Goal: Transaction & Acquisition: Register for event/course

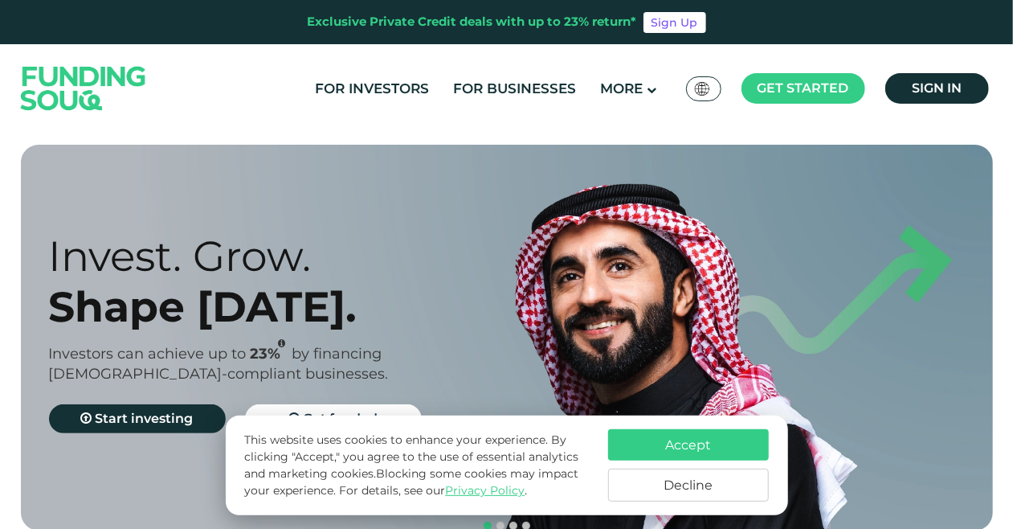
click at [643, 438] on button "Accept" at bounding box center [688, 444] width 161 height 31
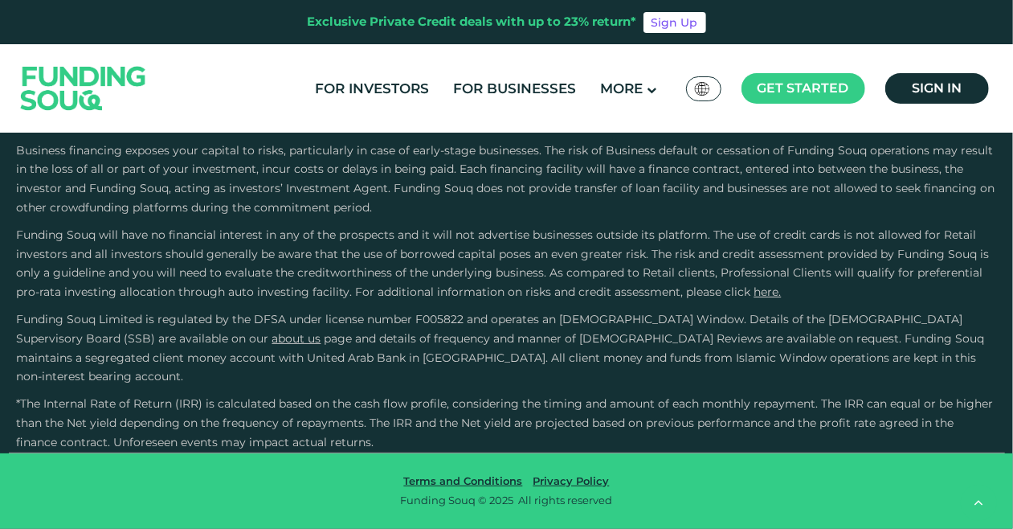
scroll to position [2892, 0]
type tc-range-slider "1"
drag, startPoint x: 540, startPoint y: 251, endPoint x: 350, endPoint y: 251, distance: 189.6
type tc-range-slider "10000"
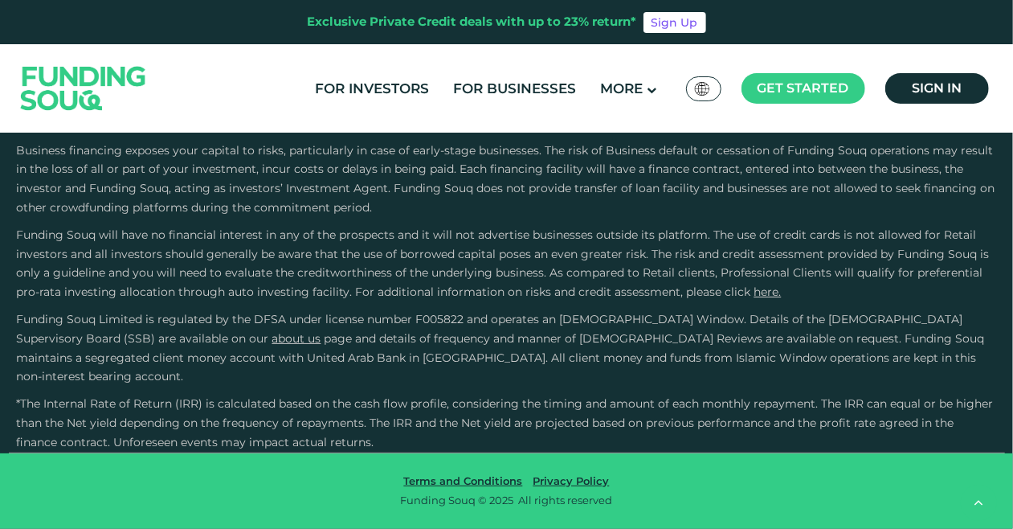
type tc-range-slider "10000"
drag, startPoint x: 90, startPoint y: 255, endPoint x: 61, endPoint y: 278, distance: 37.1
type tc-range-slider "1"
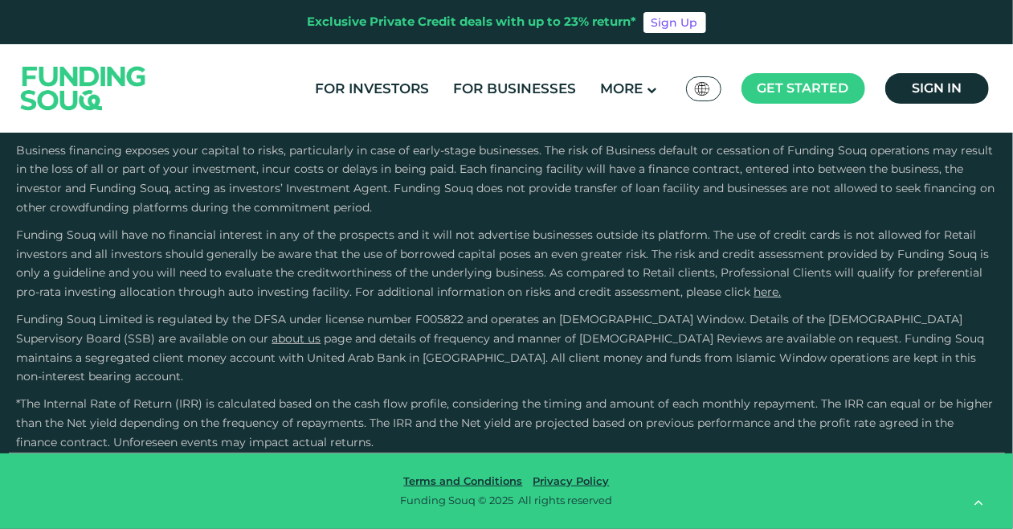
drag, startPoint x: 358, startPoint y: 253, endPoint x: 153, endPoint y: 255, distance: 204.9
type tc-range-slider "1000000"
drag, startPoint x: 59, startPoint y: 242, endPoint x: 341, endPoint y: 249, distance: 282.0
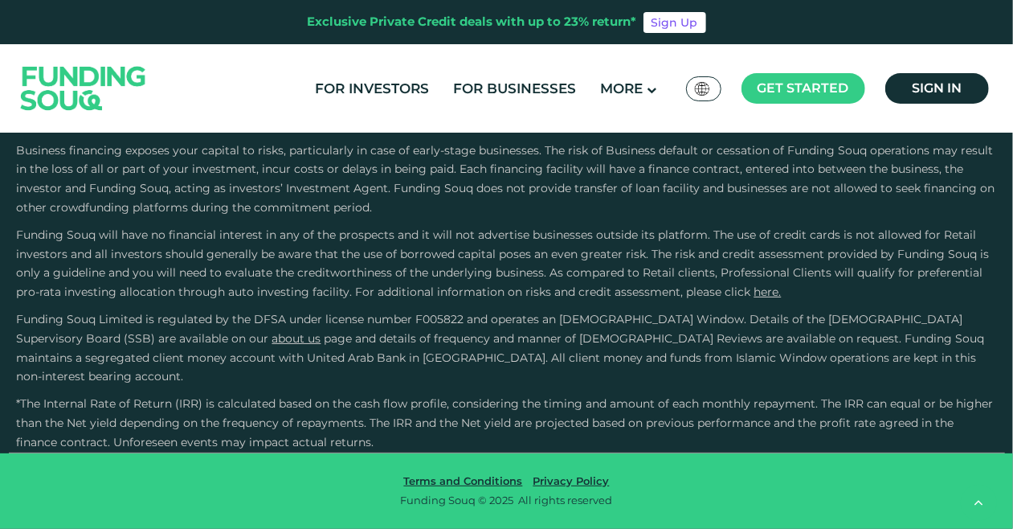
drag, startPoint x: 355, startPoint y: 251, endPoint x: 660, endPoint y: 265, distance: 305.6
drag, startPoint x: 619, startPoint y: 255, endPoint x: 672, endPoint y: 257, distance: 53.0
type tc-range-slider "1"
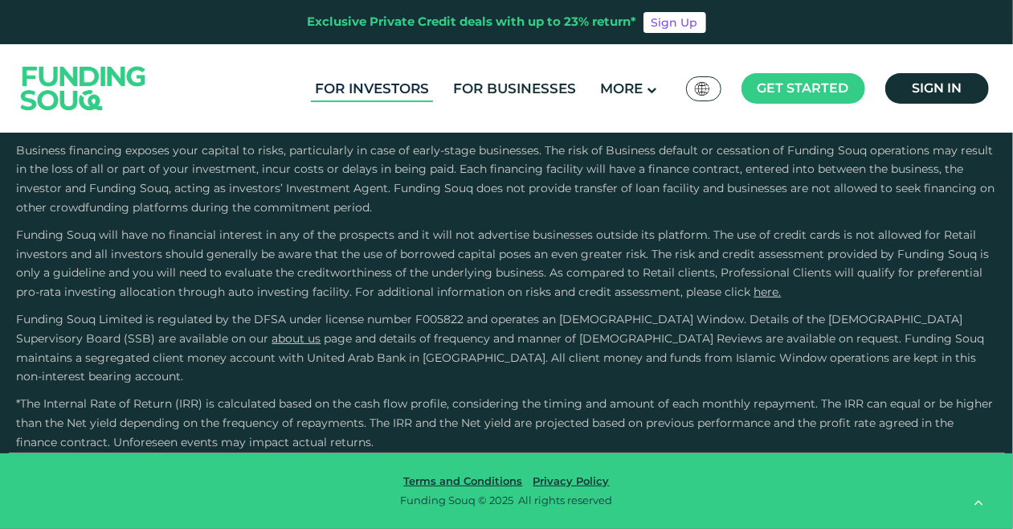
click at [376, 84] on link "For Investors" at bounding box center [372, 89] width 122 height 27
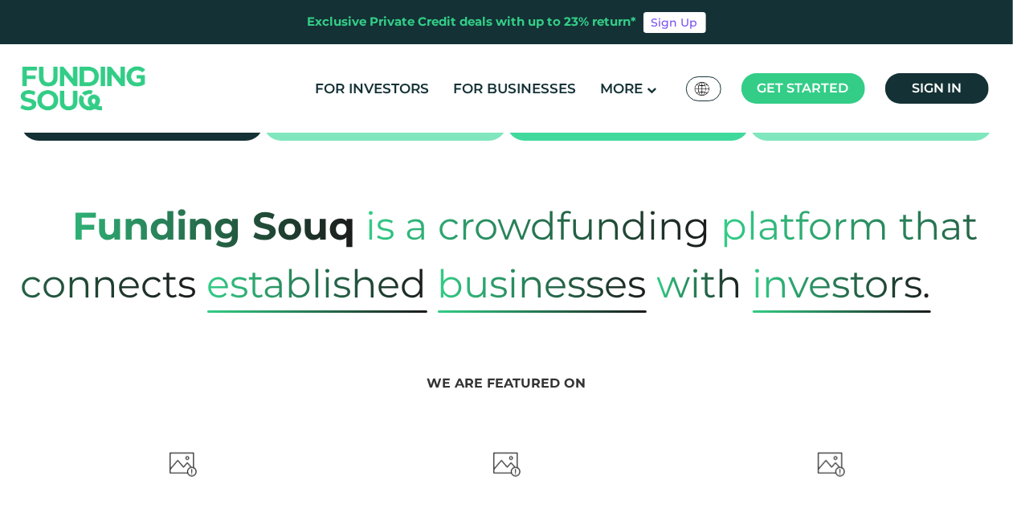
type tc-range-slider "4"
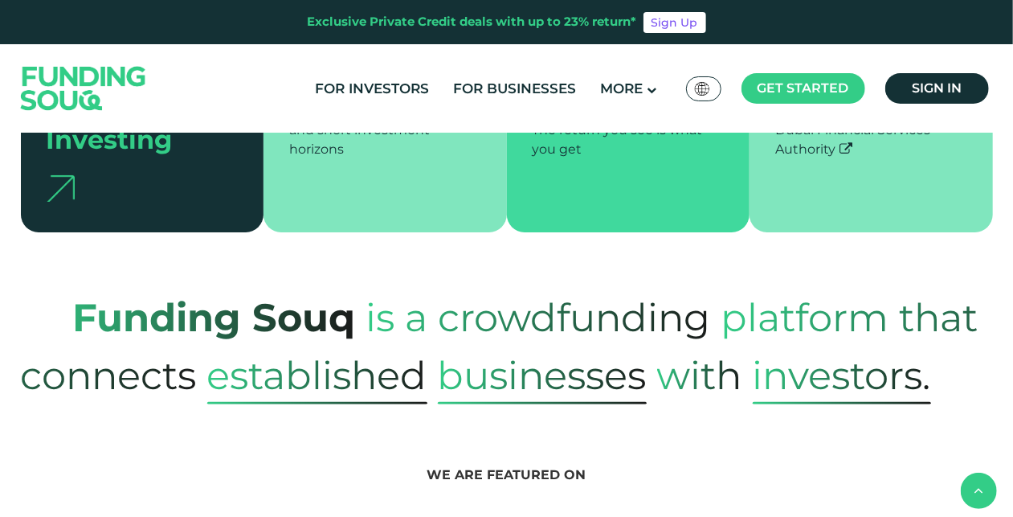
scroll to position [402, 0]
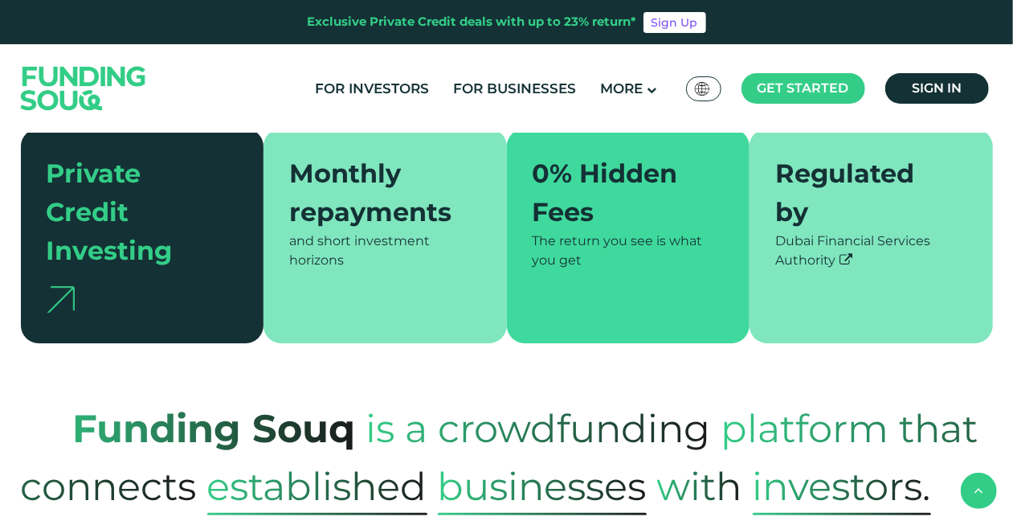
click at [337, 222] on div "Monthly repayments" at bounding box center [375, 192] width 173 height 77
click at [410, 261] on div "and short investment horizons" at bounding box center [385, 250] width 192 height 39
click at [554, 229] on div "0% Hidden Fees" at bounding box center [619, 192] width 173 height 77
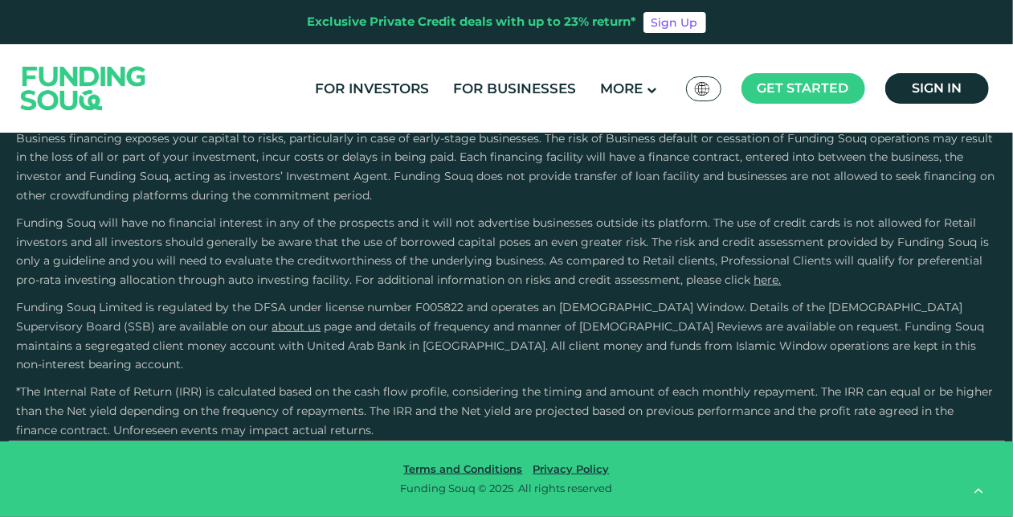
scroll to position [3615, 0]
click at [83, 92] on img at bounding box center [82, 87] width 157 height 81
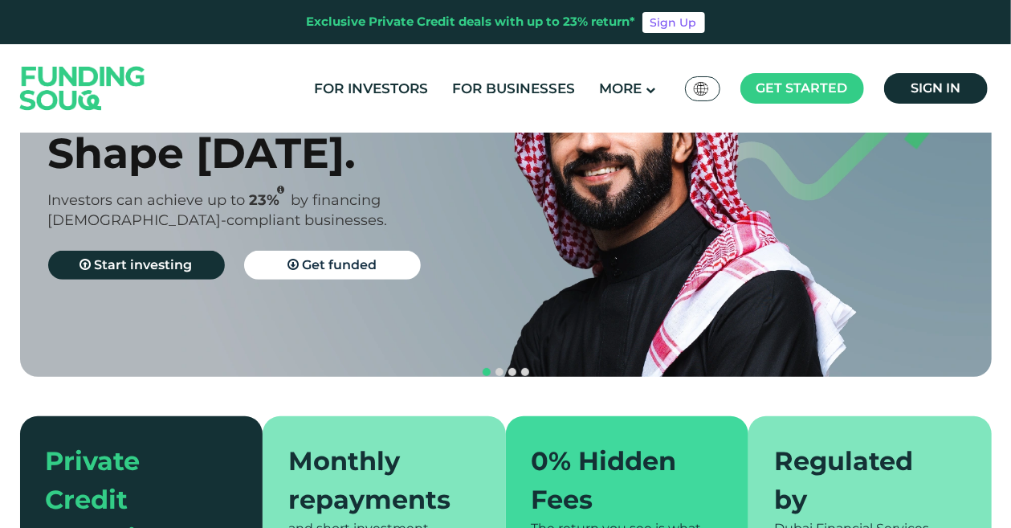
scroll to position [161, 0]
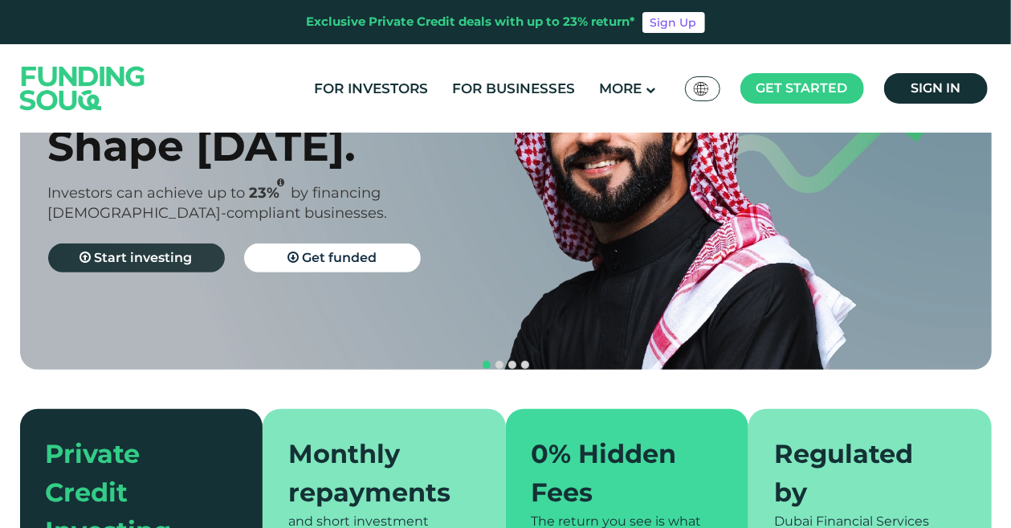
click at [177, 256] on span "Start investing" at bounding box center [144, 257] width 98 height 15
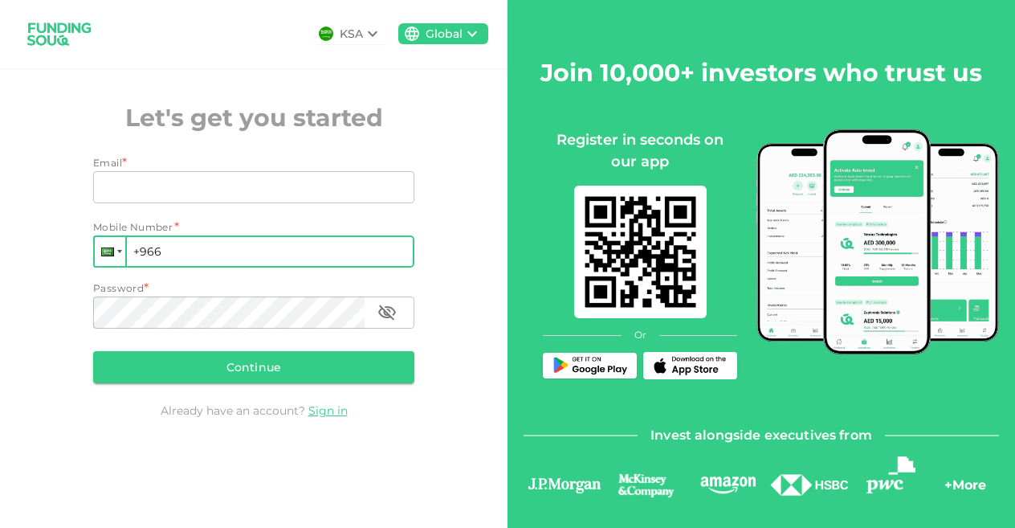
click at [115, 253] on div at bounding box center [110, 251] width 31 height 29
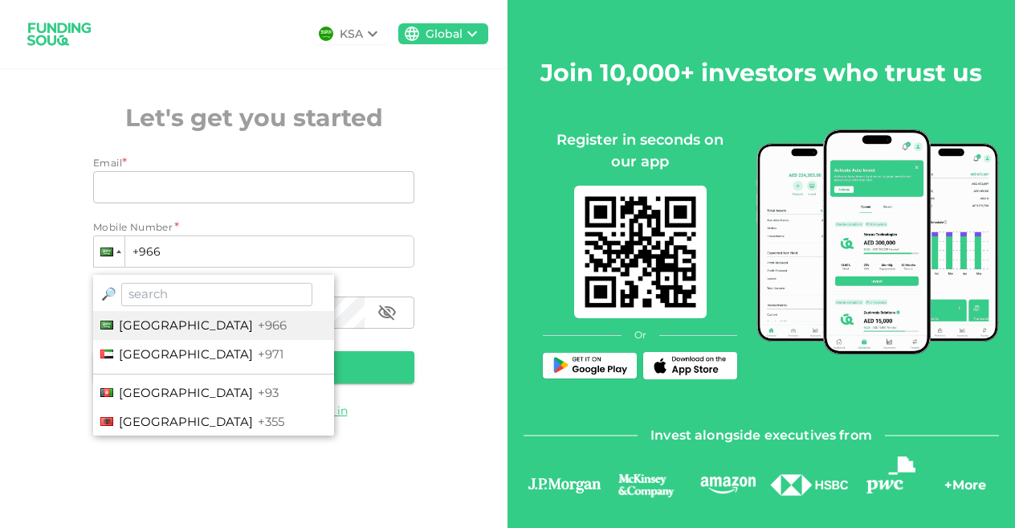
click at [117, 206] on div "Email Email" at bounding box center [253, 188] width 321 height 35
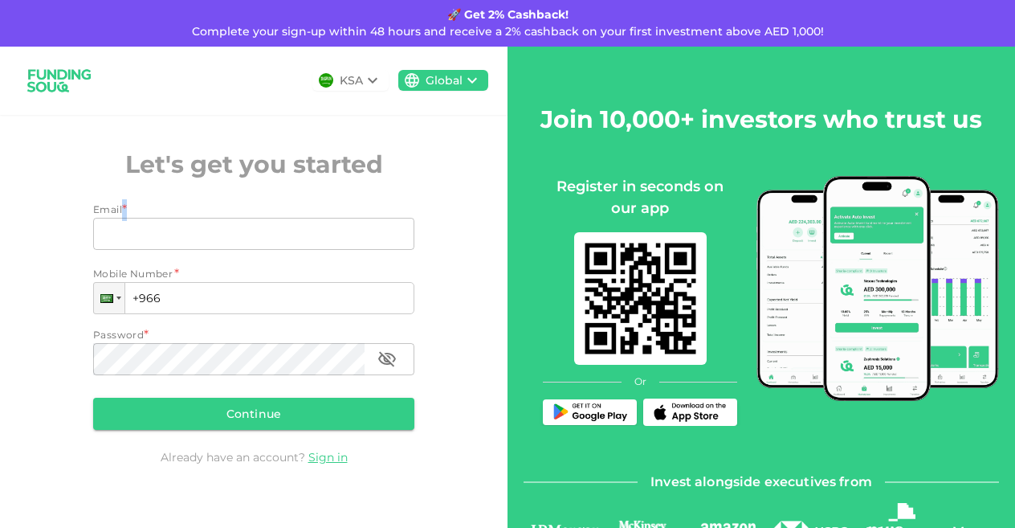
click at [116, 251] on div "Email Email" at bounding box center [253, 235] width 321 height 35
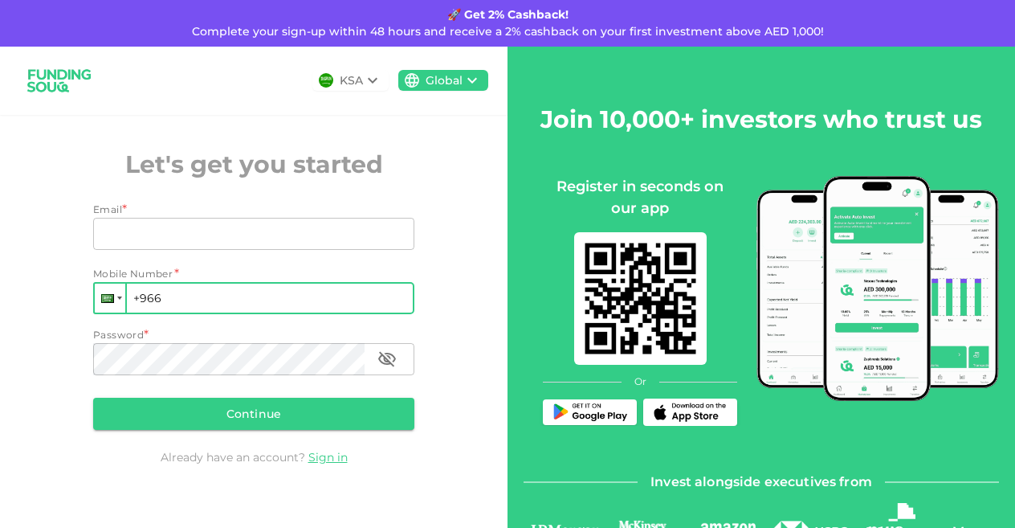
click at [108, 296] on div at bounding box center [107, 298] width 13 height 9
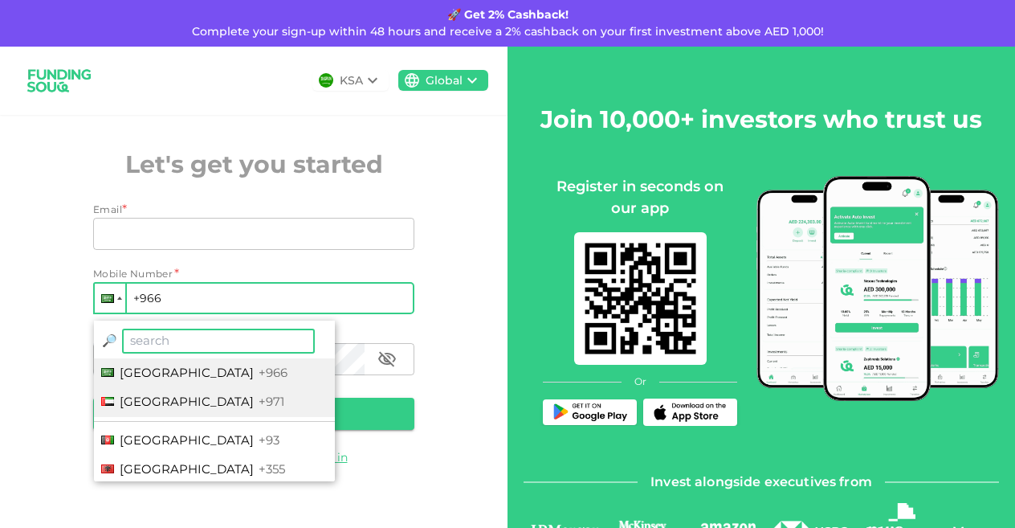
click at [155, 399] on span "United Arab Emirates" at bounding box center [187, 401] width 134 height 15
type input "+971"
